Goal: Task Accomplishment & Management: Complete application form

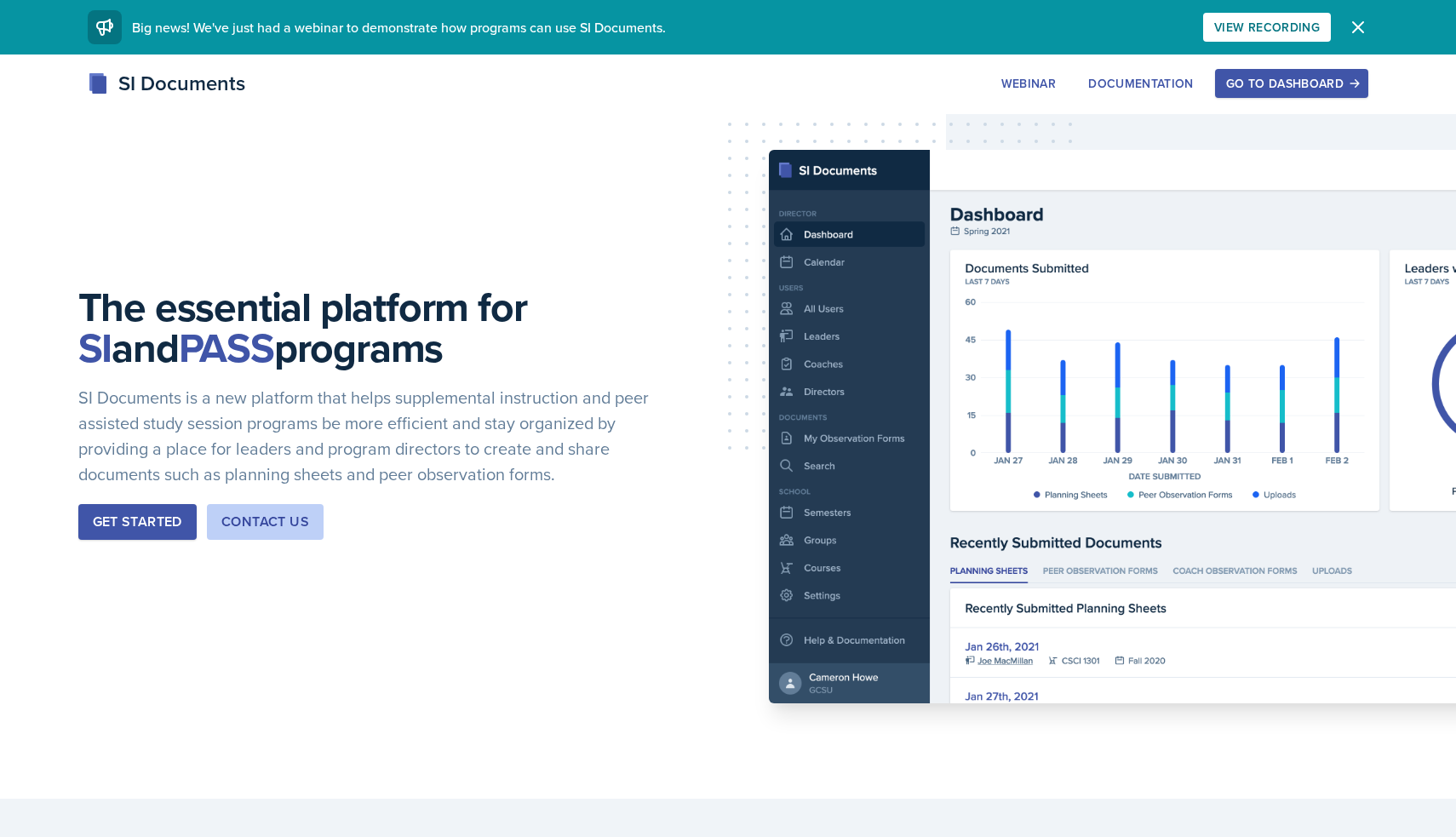
click at [1259, 91] on div "Go to Dashboard" at bounding box center [1292, 84] width 132 height 14
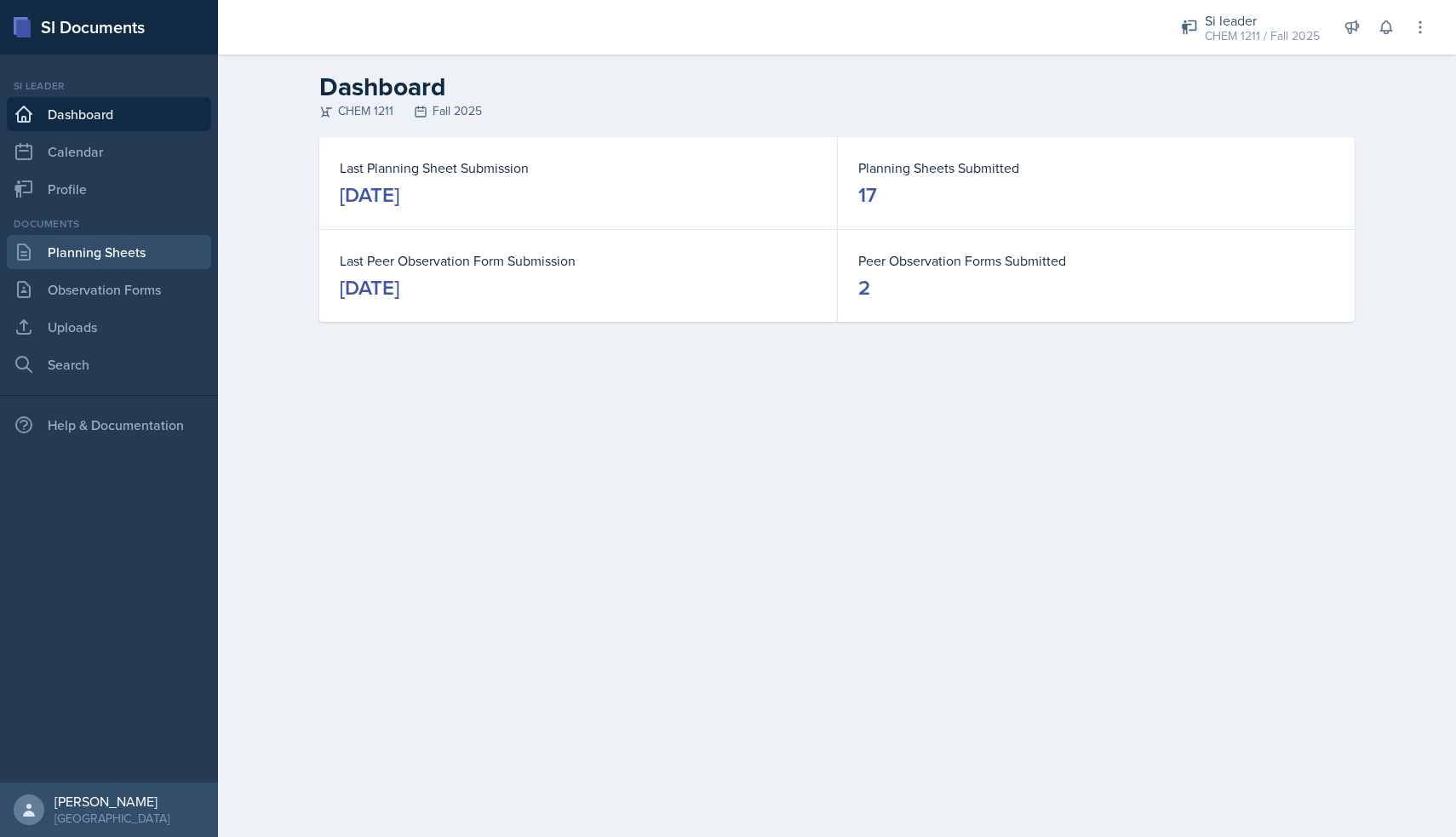
click at [69, 261] on link "Planning Sheets" at bounding box center [109, 252] width 204 height 34
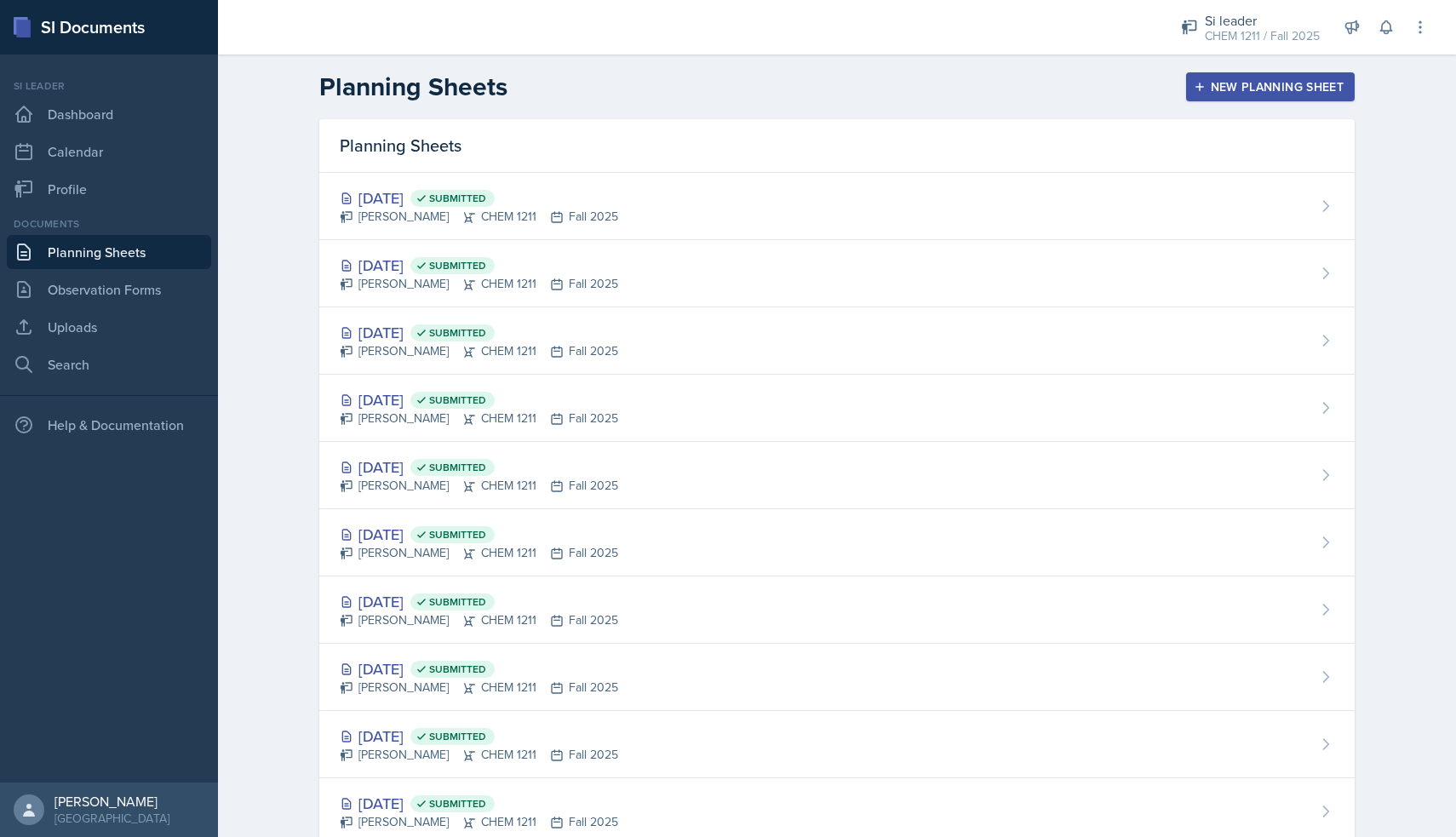
click at [1211, 73] on button "New Planning Sheet" at bounding box center [1270, 87] width 168 height 29
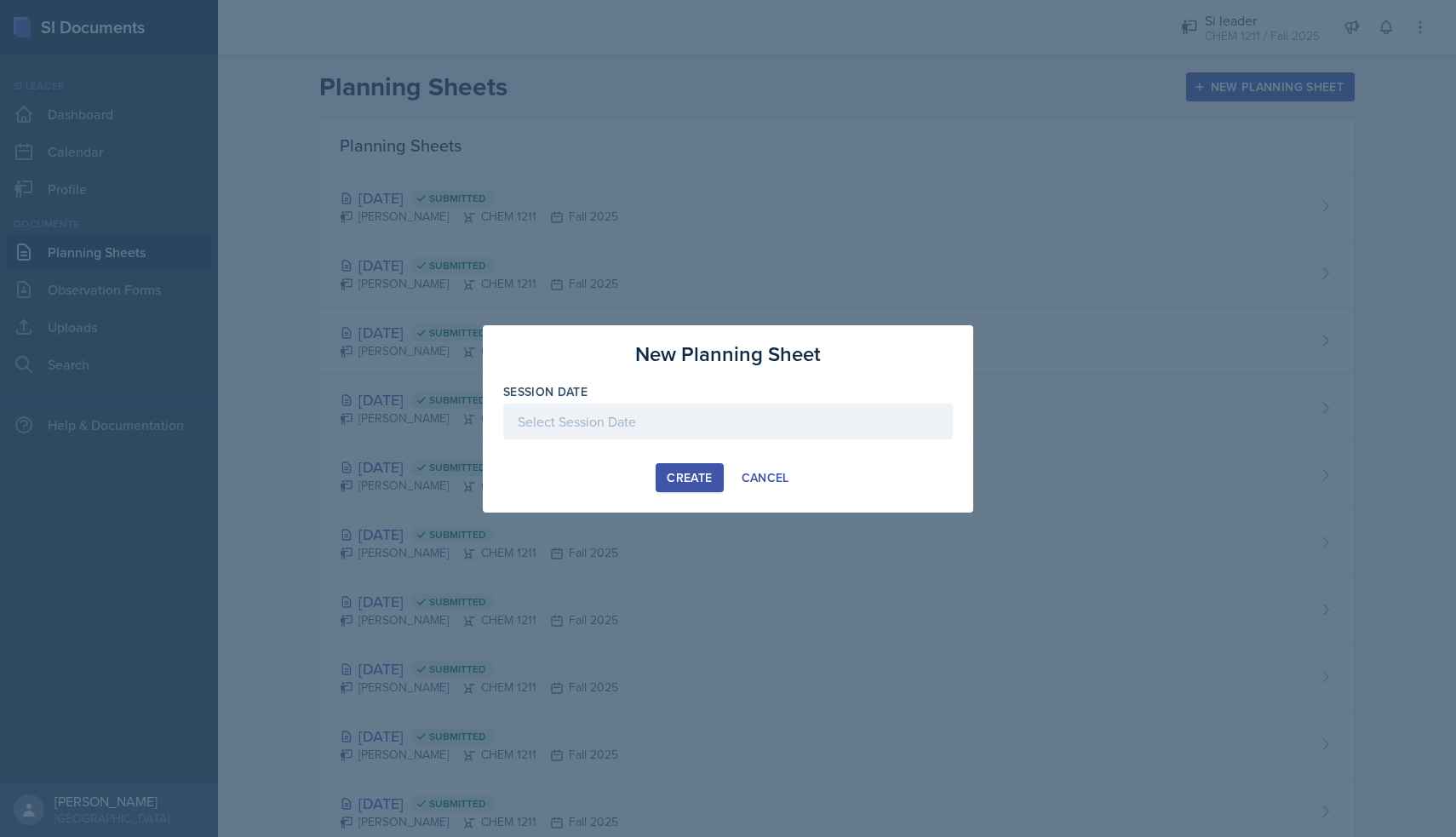
click at [595, 412] on div at bounding box center [728, 421] width 449 height 36
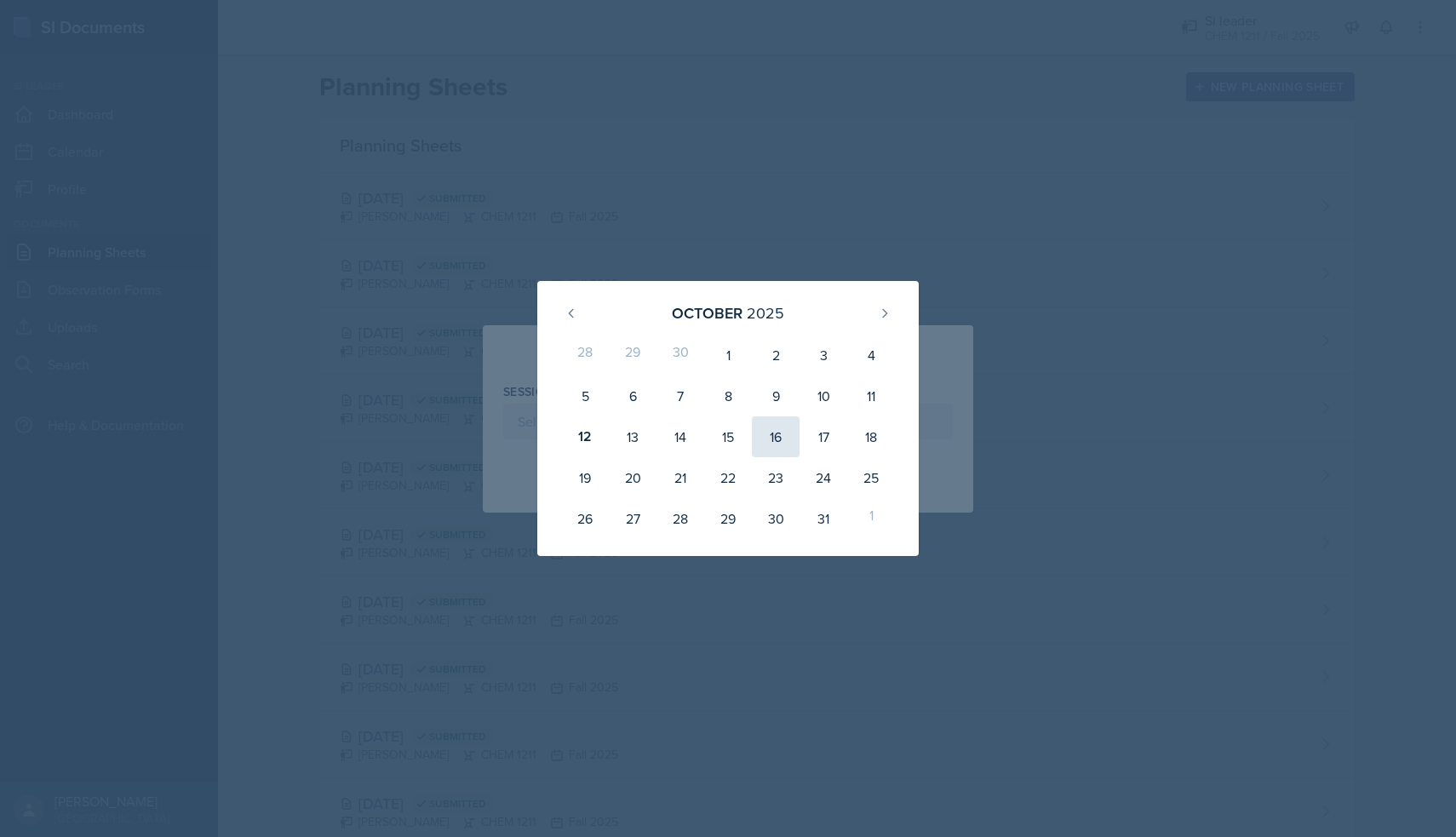
click at [778, 442] on div "16" at bounding box center [775, 436] width 48 height 41
type input "[DATE]"
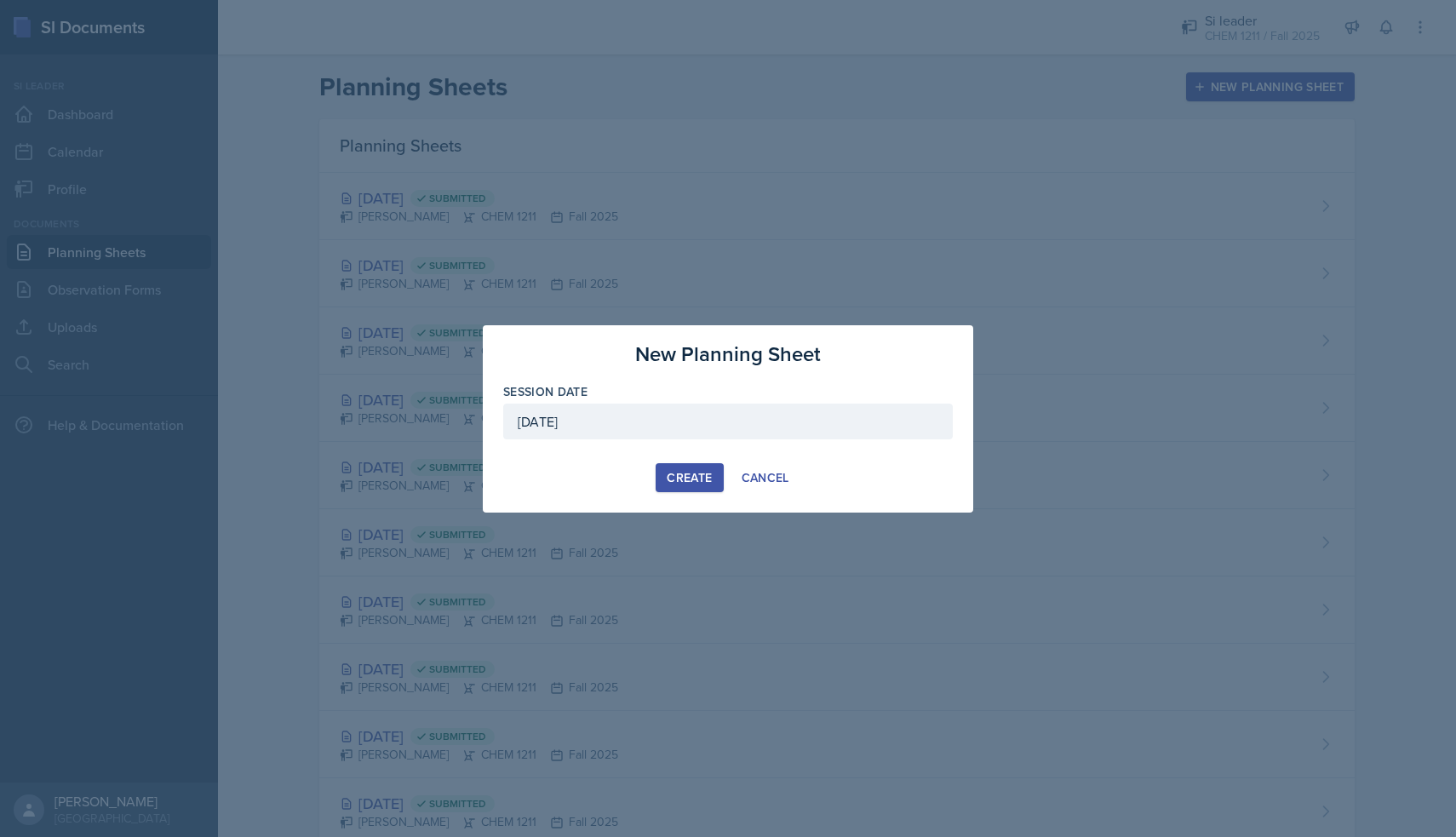
click at [679, 470] on div "Create" at bounding box center [689, 477] width 45 height 14
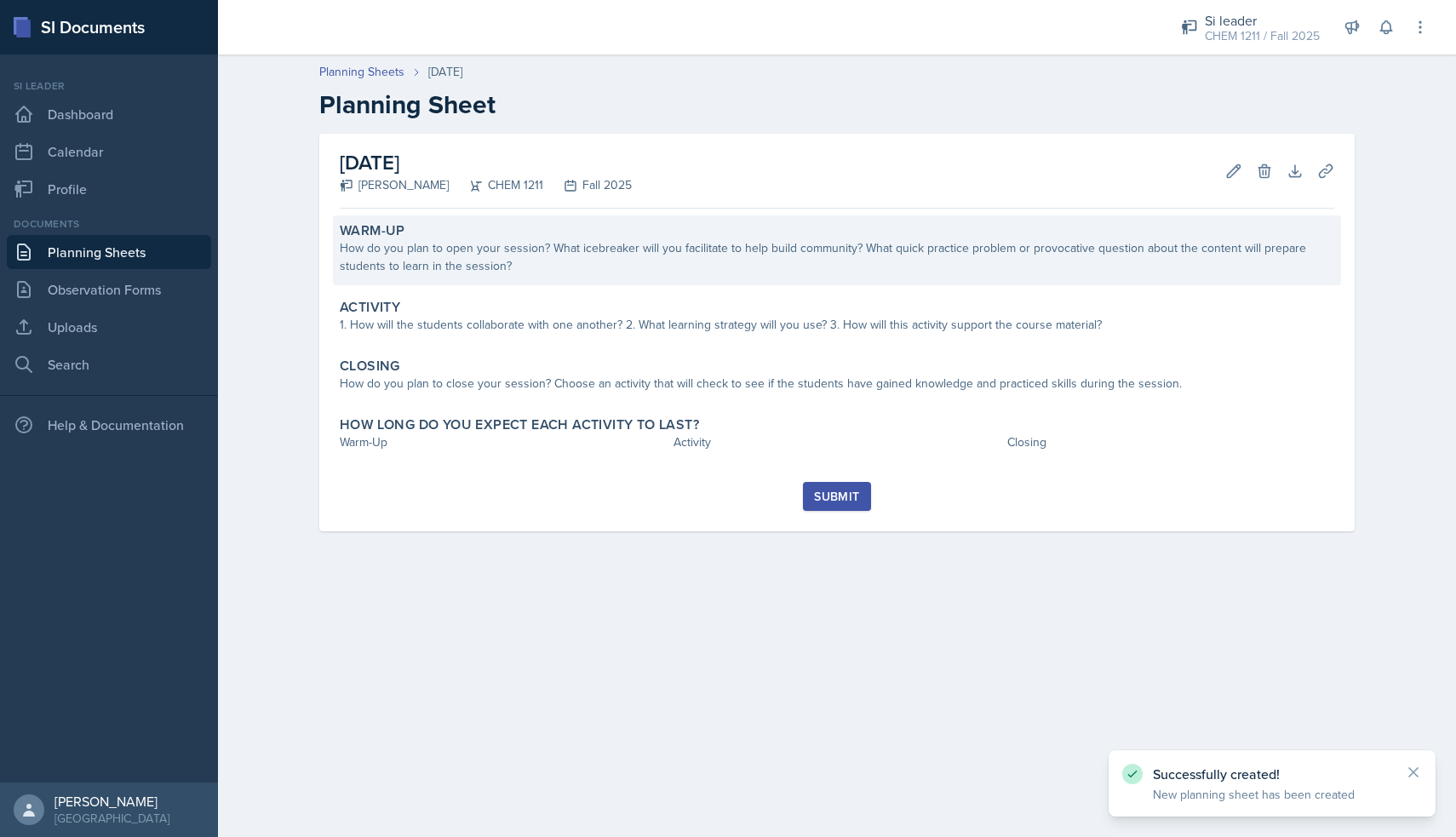
click at [437, 260] on div "How do you plan to open your session? What icebreaker will you facilitate to he…" at bounding box center [837, 257] width 995 height 36
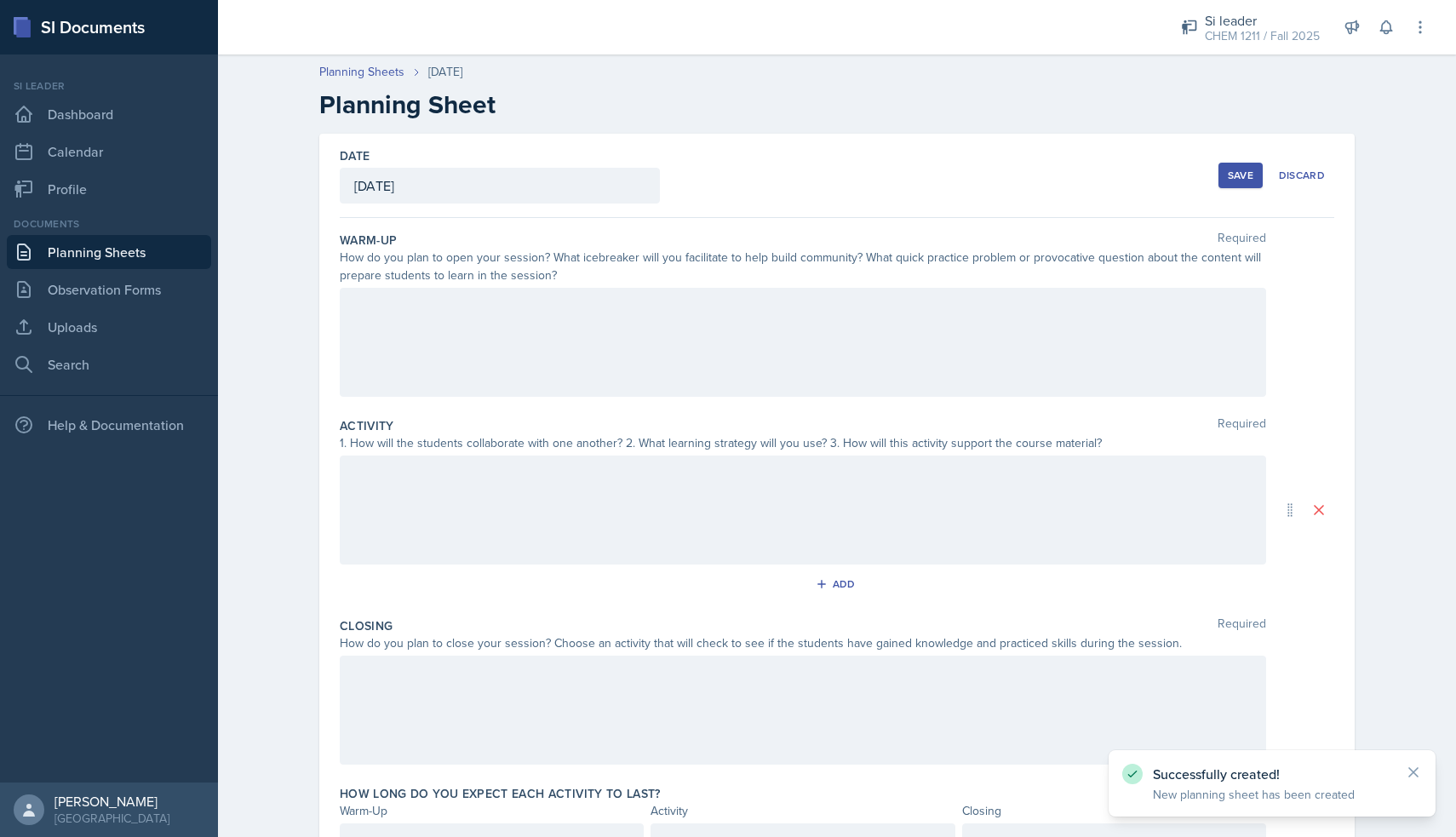
click at [469, 305] on div at bounding box center [802, 342] width 926 height 109
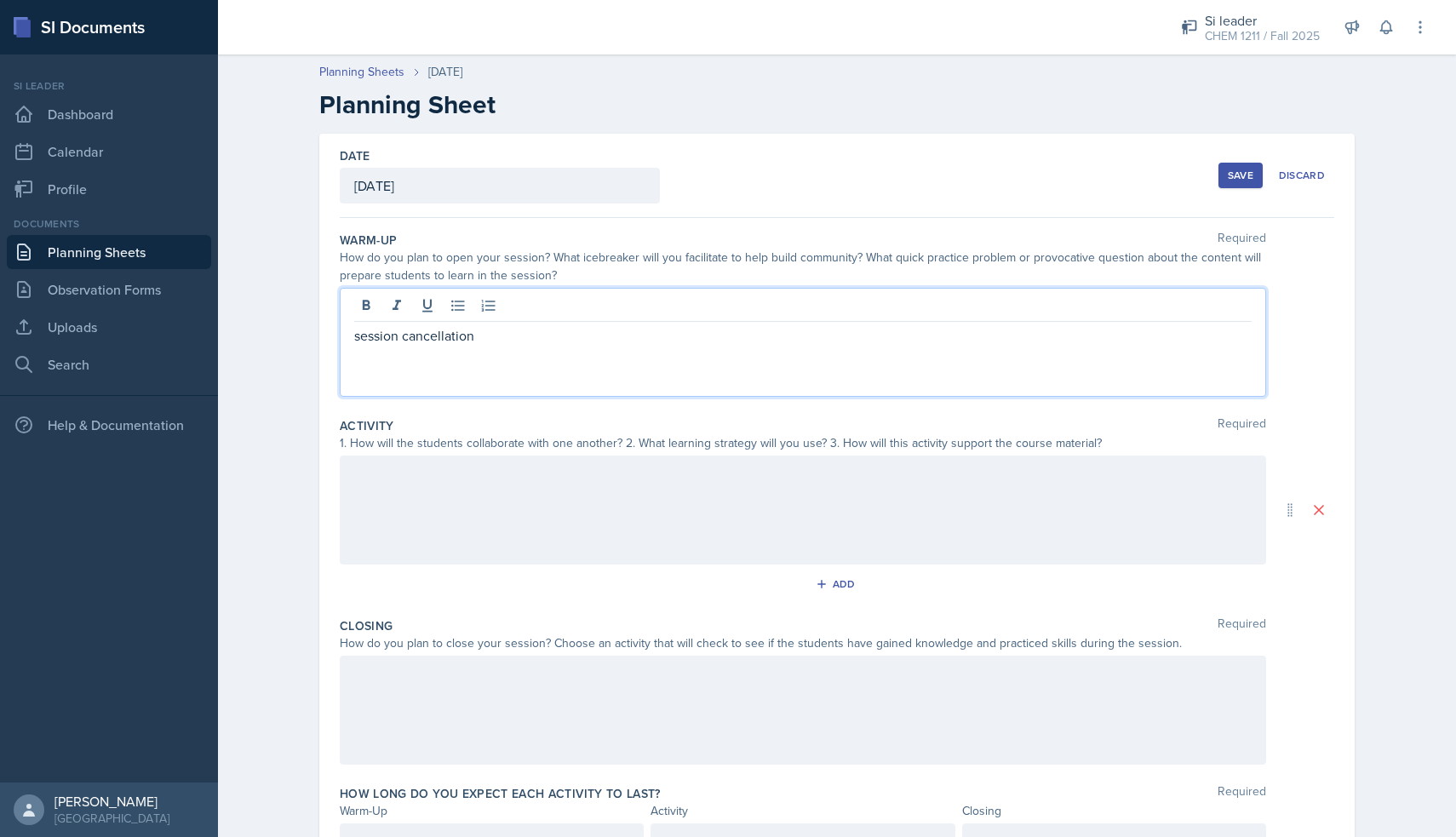
click at [388, 341] on p "session cancellation" at bounding box center [802, 335] width 897 height 20
copy p "session cancellation"
click at [402, 472] on div at bounding box center [802, 509] width 926 height 109
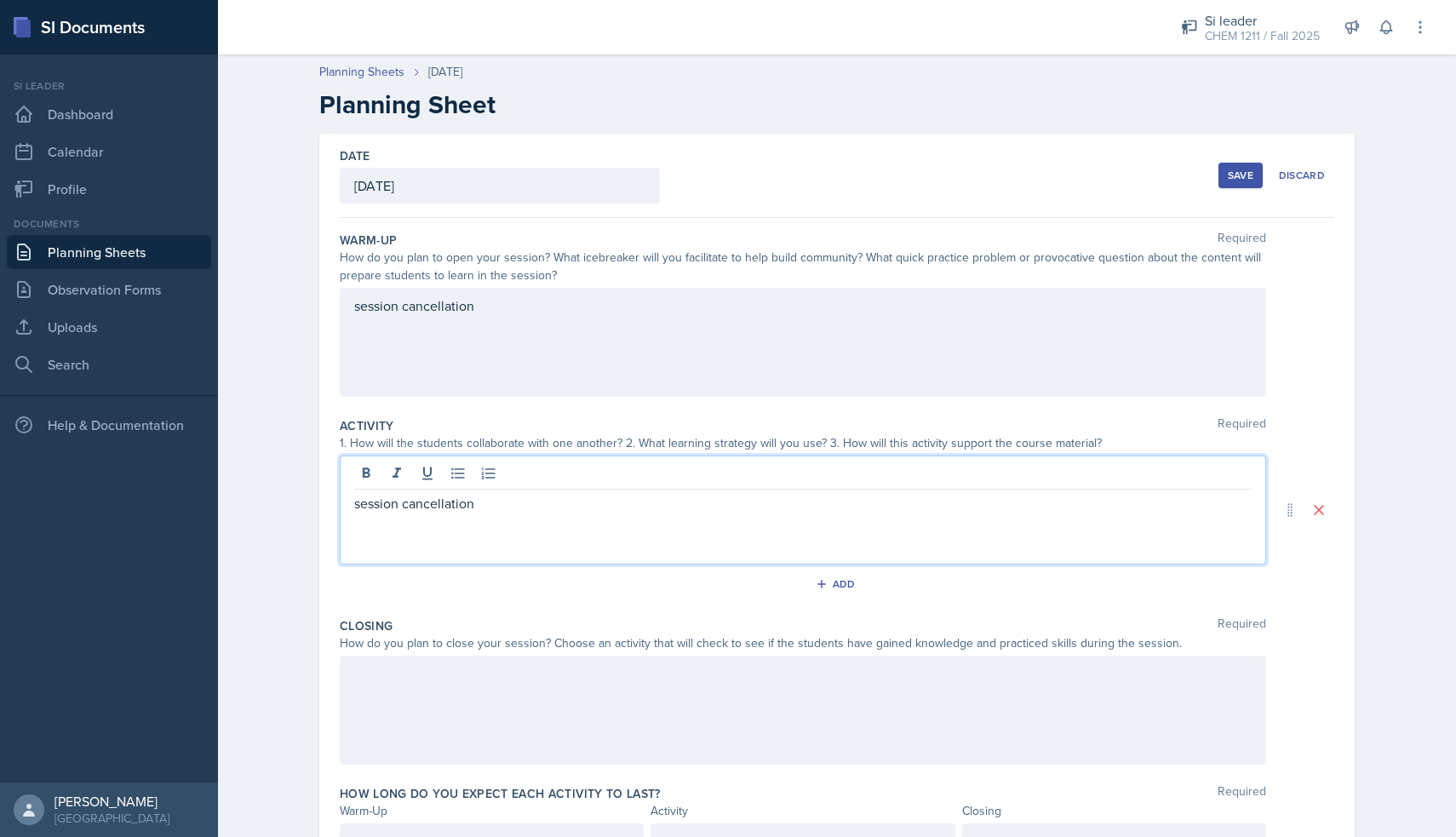
click at [424, 712] on div at bounding box center [802, 709] width 926 height 109
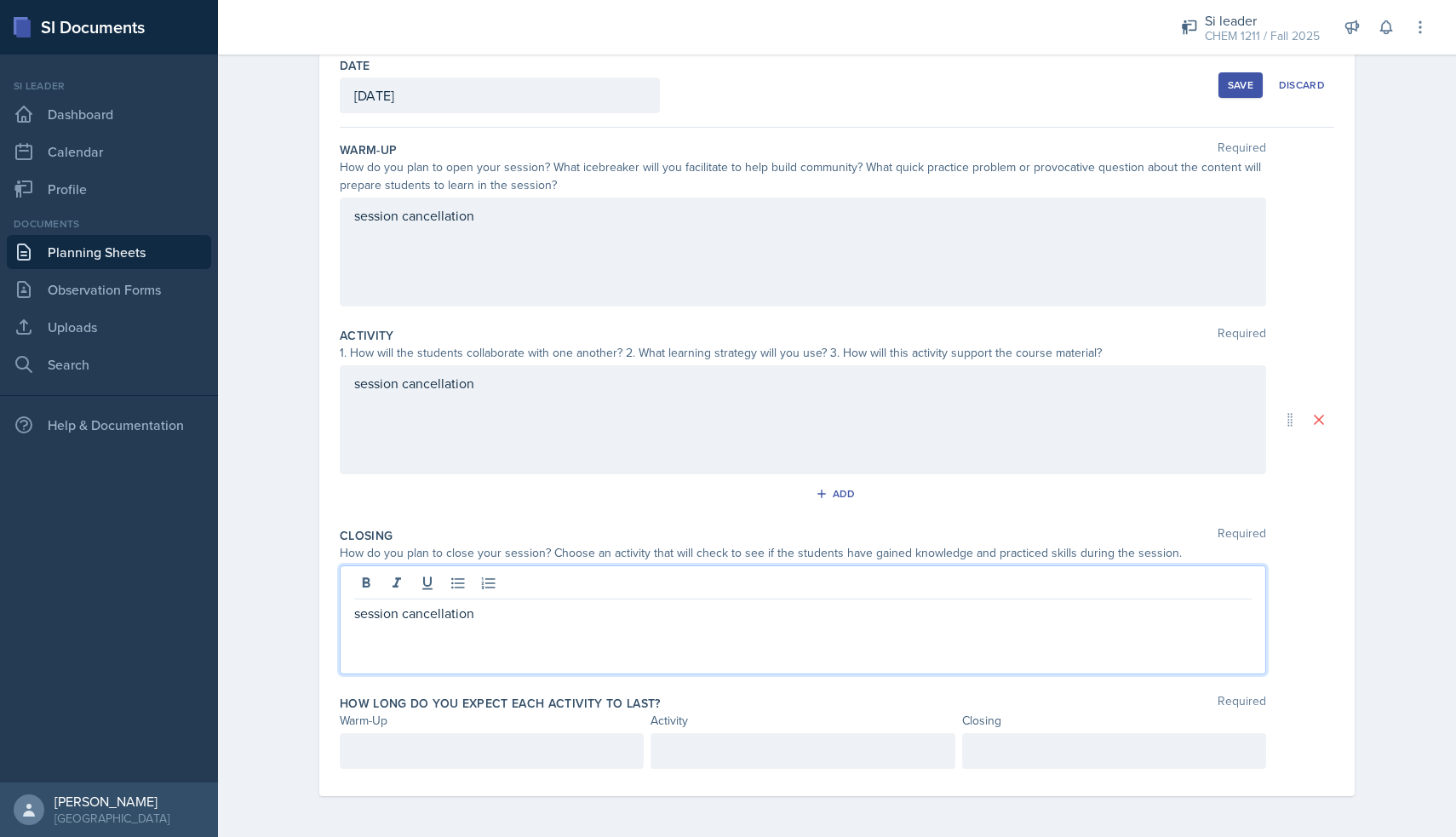
scroll to position [91, 0]
click at [414, 741] on div at bounding box center [491, 750] width 304 height 36
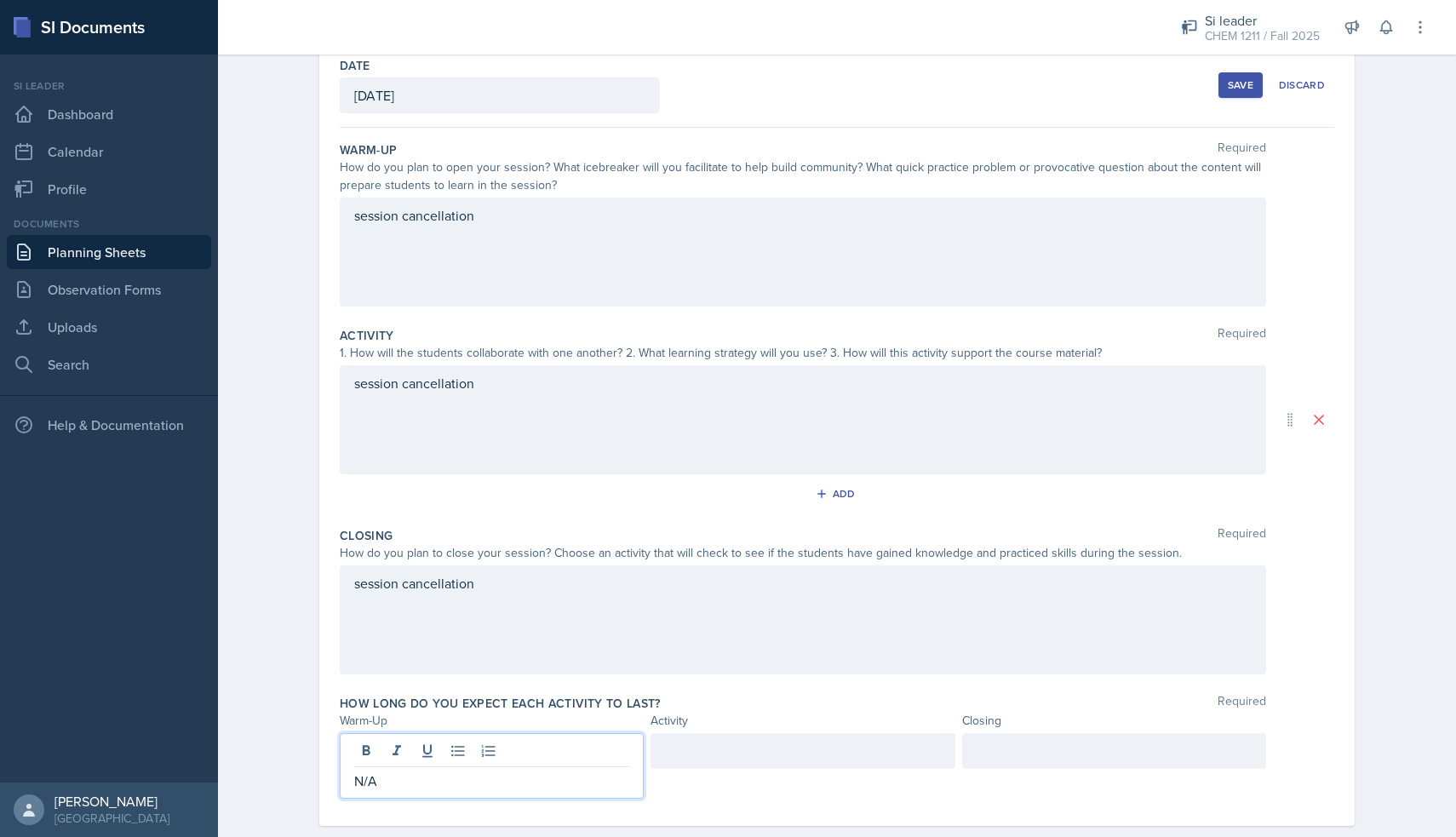
click at [856, 752] on div at bounding box center [802, 750] width 304 height 36
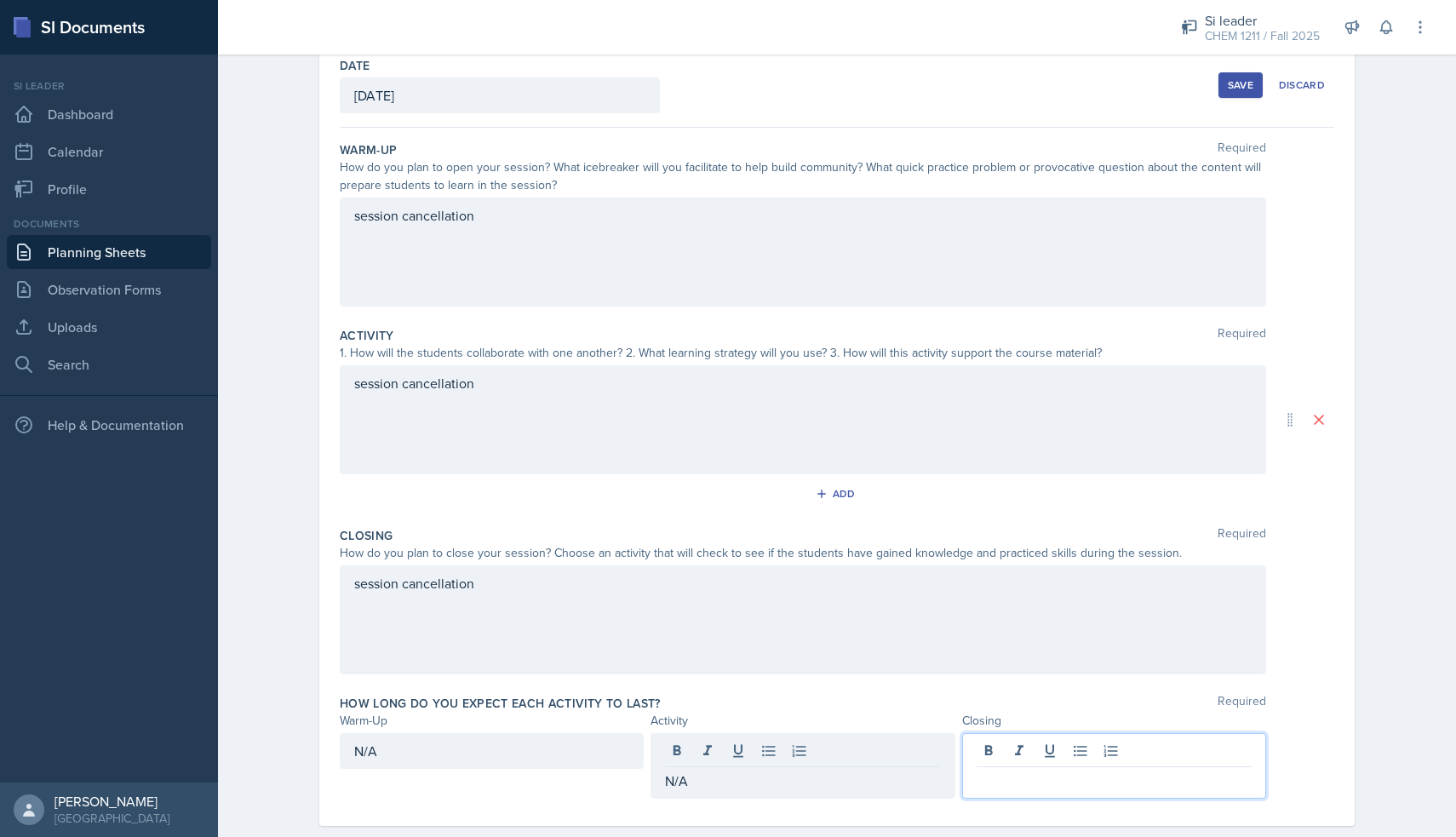
click at [1177, 754] on div at bounding box center [1113, 765] width 304 height 66
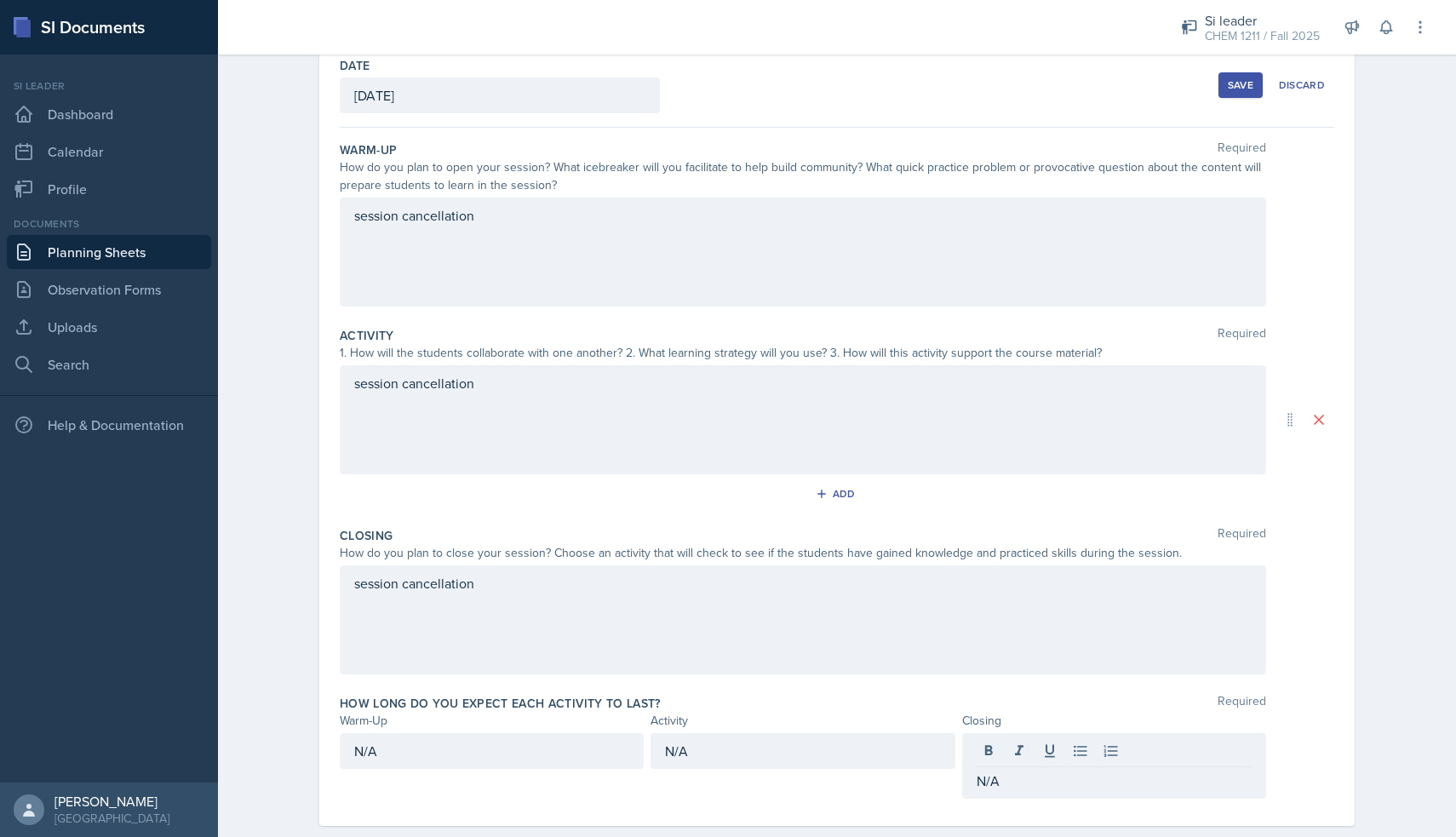
click at [1247, 82] on div "Save" at bounding box center [1241, 86] width 26 height 14
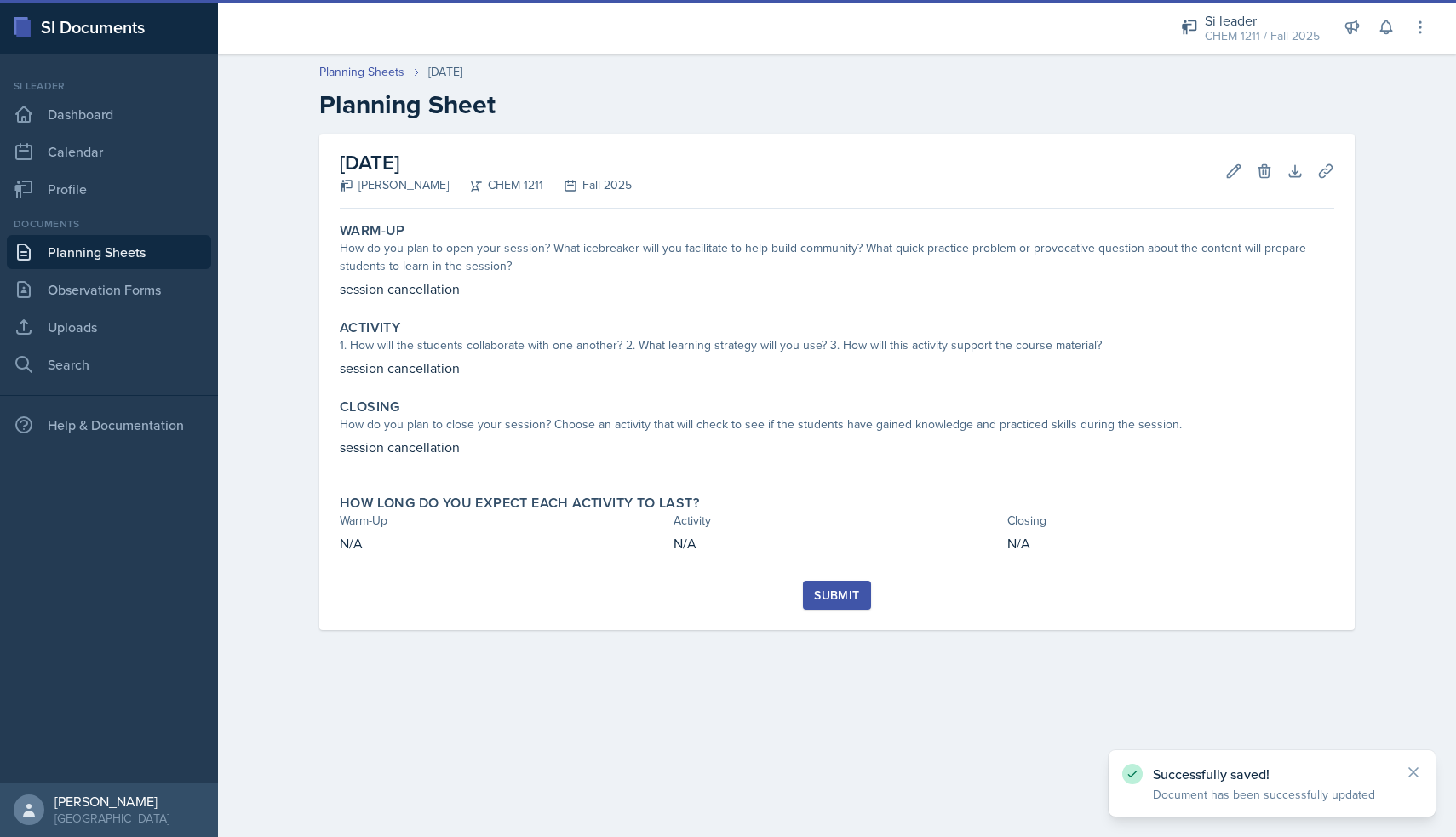
scroll to position [0, 0]
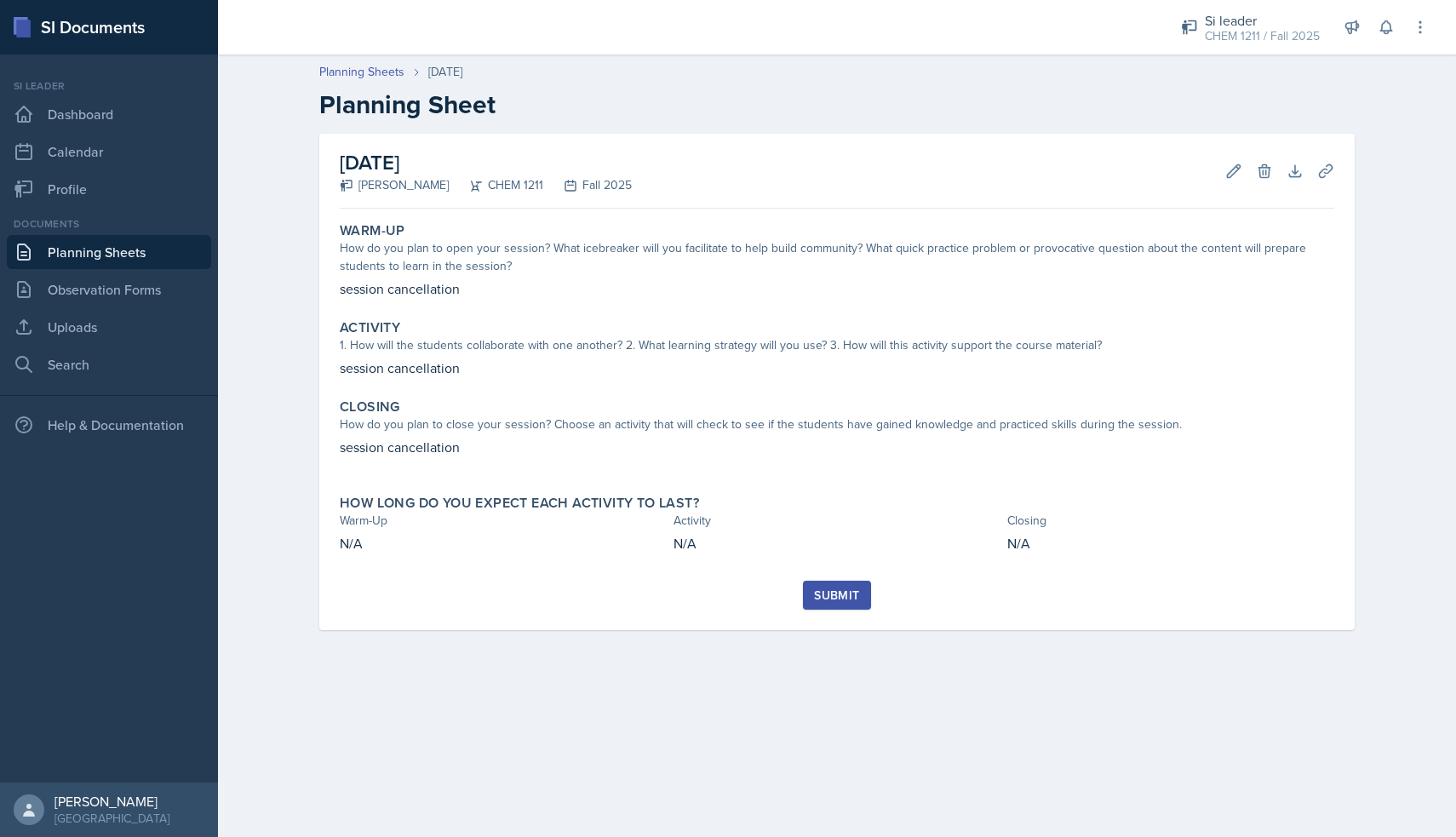
click at [861, 592] on button "Submit" at bounding box center [835, 595] width 67 height 29
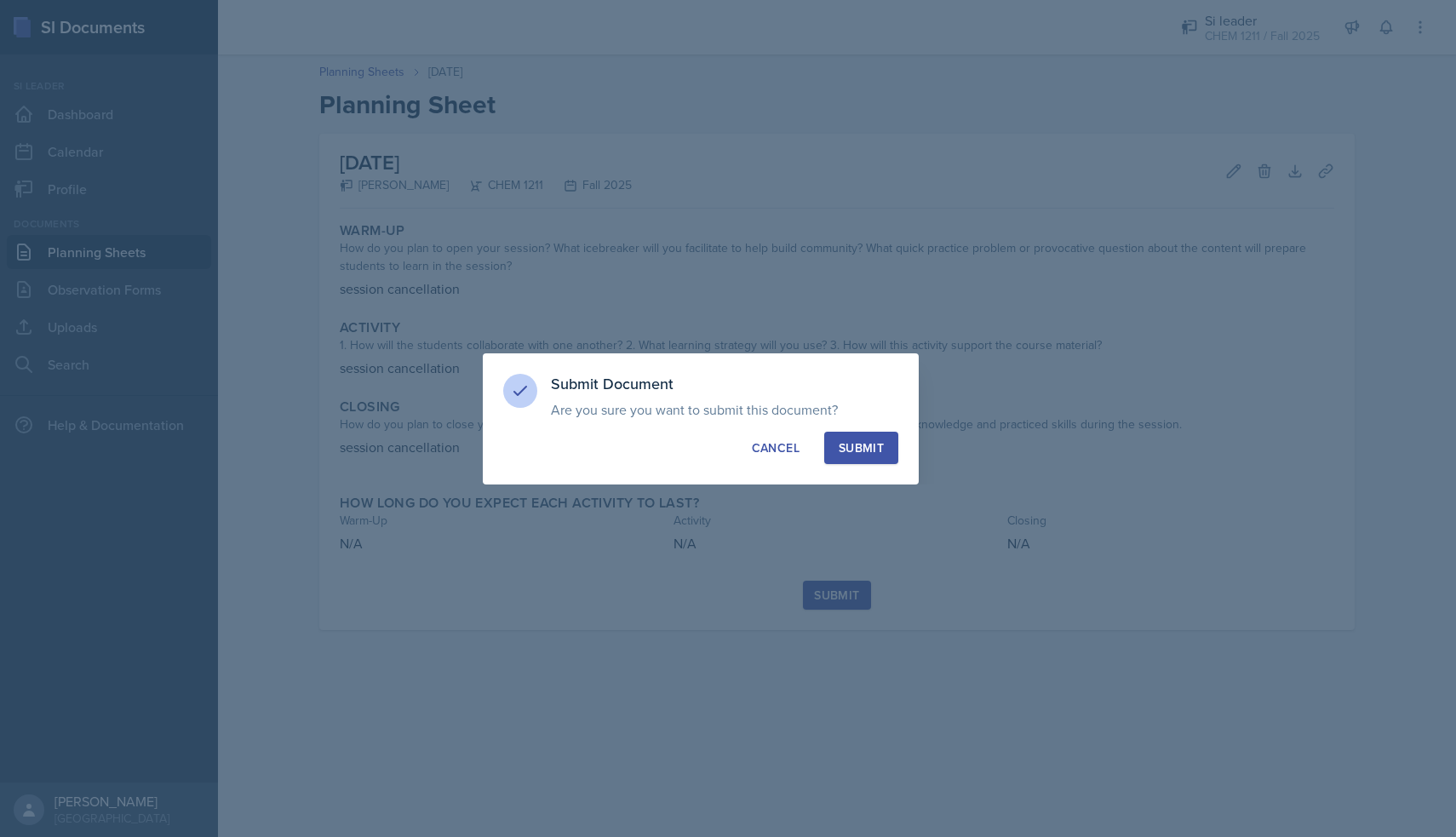
click at [889, 442] on button "Submit" at bounding box center [861, 447] width 74 height 32
